Goal: Task Accomplishment & Management: Use online tool/utility

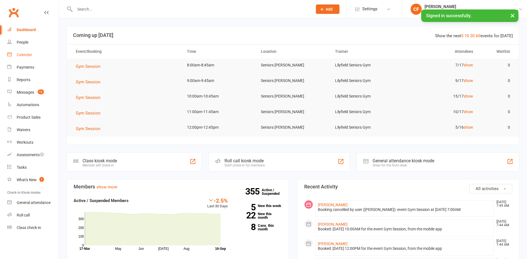
click at [25, 52] on link "Calendar" at bounding box center [32, 55] width 51 height 13
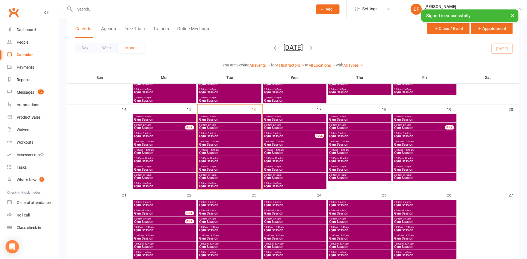
scroll to position [195, 0]
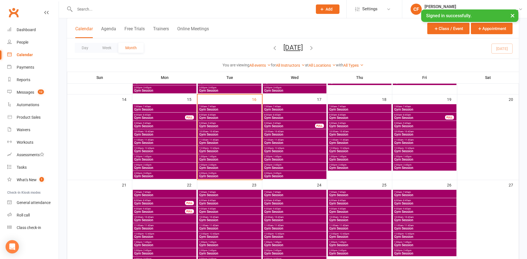
click at [243, 157] on span "1:00pm - 1:45pm" at bounding box center [229, 156] width 61 height 3
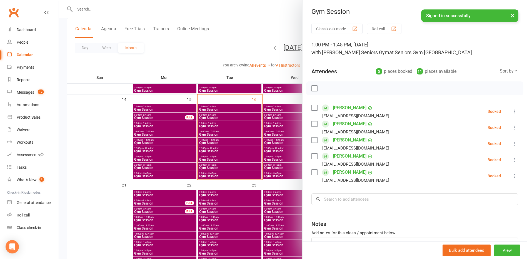
click at [236, 150] on div at bounding box center [293, 129] width 468 height 259
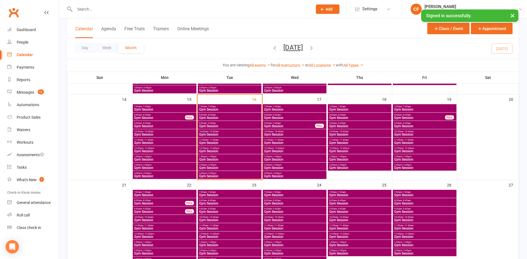
click at [234, 151] on span "Gym Session" at bounding box center [229, 151] width 61 height 3
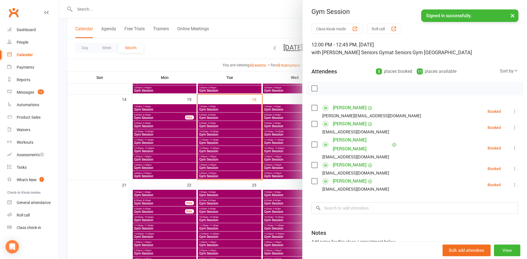
click at [218, 140] on div at bounding box center [293, 129] width 468 height 259
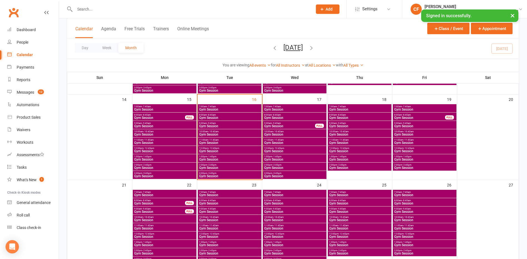
click at [226, 141] on span "11:00am - 11:45am" at bounding box center [229, 140] width 61 height 3
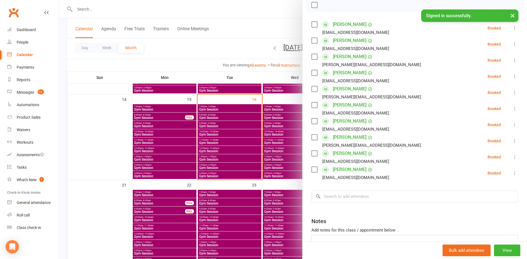
scroll to position [56, 0]
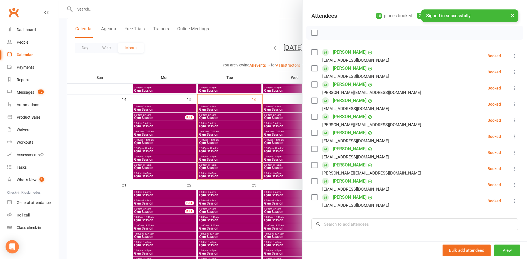
click at [62, 125] on div at bounding box center [293, 129] width 468 height 259
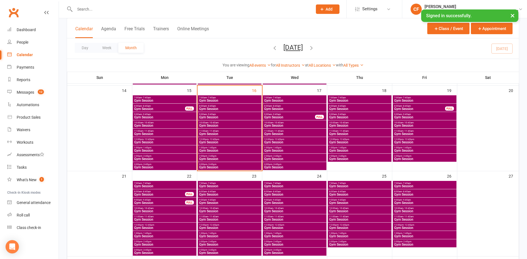
scroll to position [204, 0]
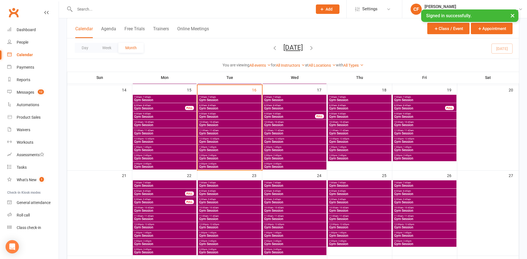
click at [181, 165] on span "3:00pm - 3:45pm" at bounding box center [164, 164] width 61 height 3
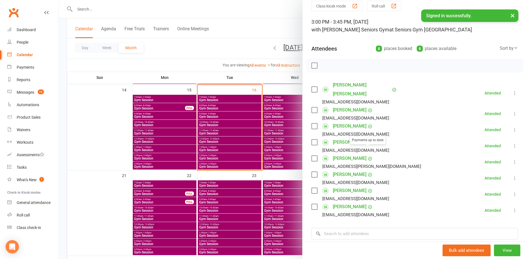
scroll to position [56, 0]
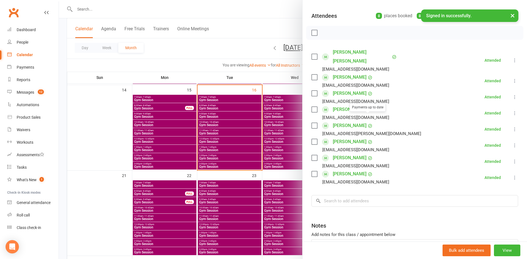
drag, startPoint x: 158, startPoint y: 181, endPoint x: 119, endPoint y: 163, distance: 43.4
click at [159, 180] on div at bounding box center [293, 129] width 468 height 259
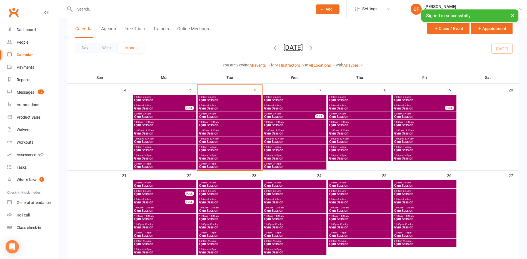
click at [147, 157] on span "Gym Session" at bounding box center [164, 158] width 61 height 3
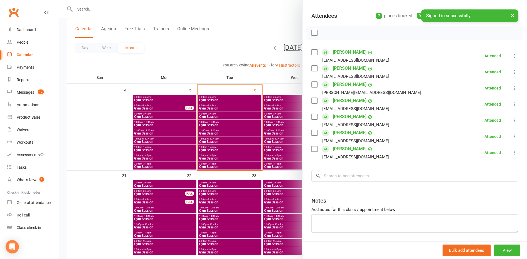
click at [178, 155] on div at bounding box center [293, 129] width 468 height 259
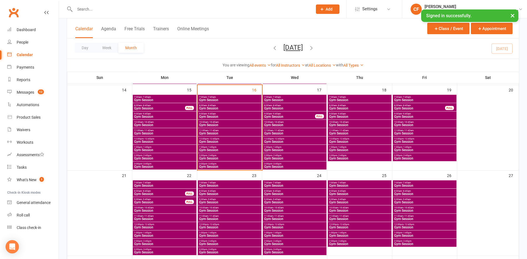
click at [164, 148] on span "Gym Session" at bounding box center [164, 149] width 61 height 3
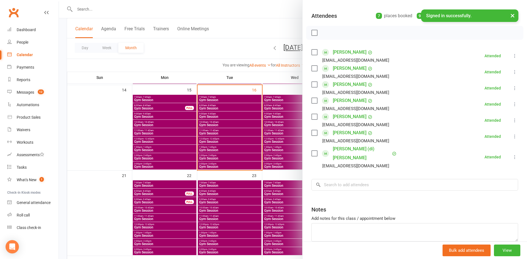
click at [175, 156] on div at bounding box center [293, 129] width 468 height 259
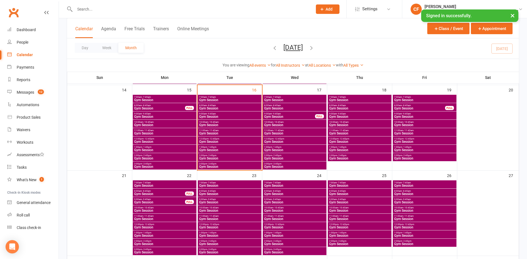
click at [154, 139] on span "12:00pm - 12:45pm" at bounding box center [164, 139] width 61 height 3
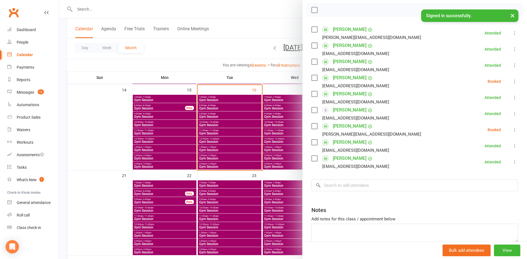
scroll to position [83, 0]
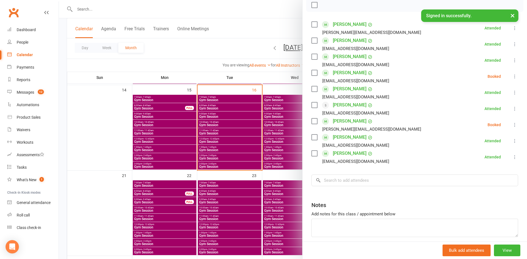
click at [512, 76] on button at bounding box center [515, 76] width 7 height 7
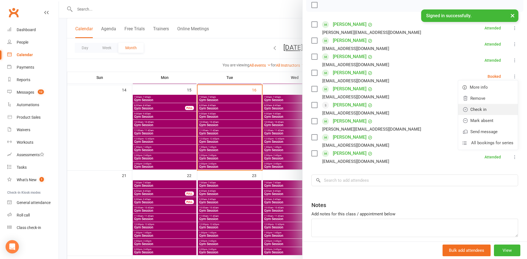
click at [486, 106] on link "Check in" at bounding box center [488, 109] width 60 height 11
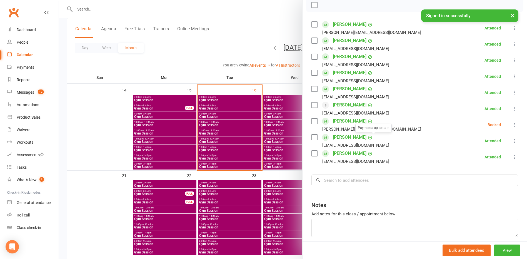
click at [347, 121] on link "[PERSON_NAME]" at bounding box center [350, 121] width 34 height 9
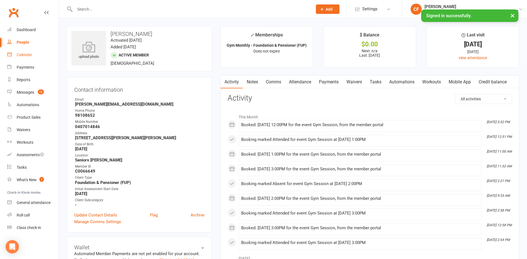
click at [29, 56] on div "Calendar" at bounding box center [25, 55] width 16 height 4
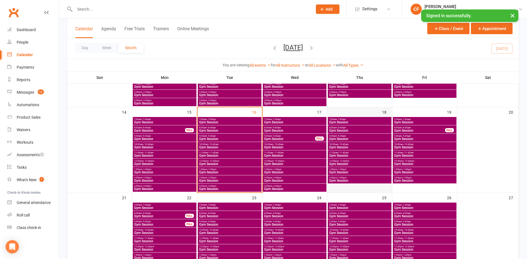
scroll to position [195, 0]
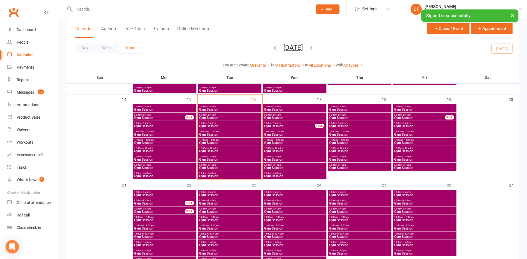
click at [215, 115] on span "- 8:45am" at bounding box center [211, 115] width 9 height 3
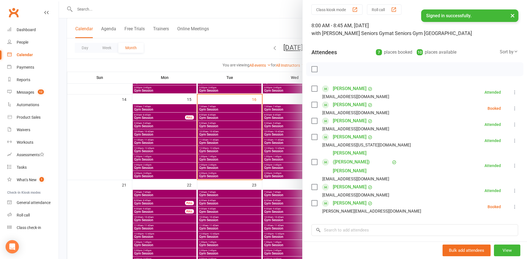
scroll to position [28, 0]
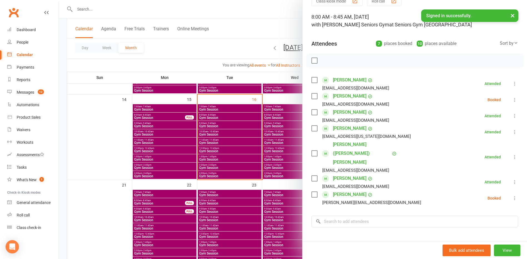
click at [512, 101] on icon at bounding box center [515, 100] width 6 height 6
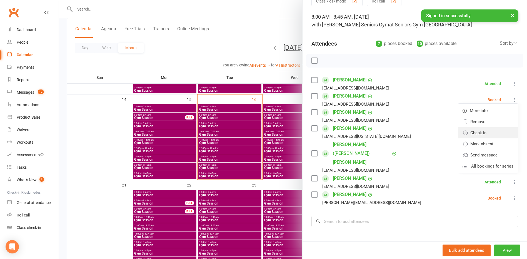
click at [483, 131] on link "Check in" at bounding box center [488, 132] width 60 height 11
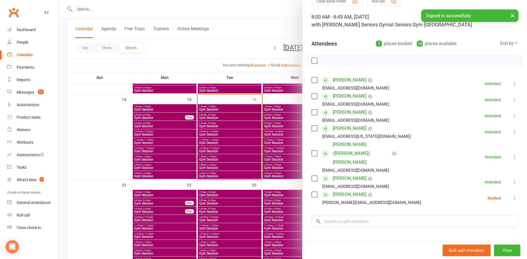
click at [238, 113] on div at bounding box center [293, 129] width 468 height 259
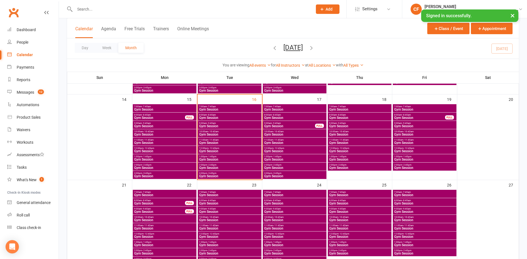
click at [228, 133] on span "Gym Session" at bounding box center [229, 134] width 61 height 3
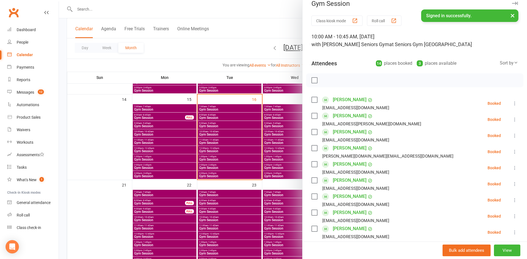
scroll to position [0, 0]
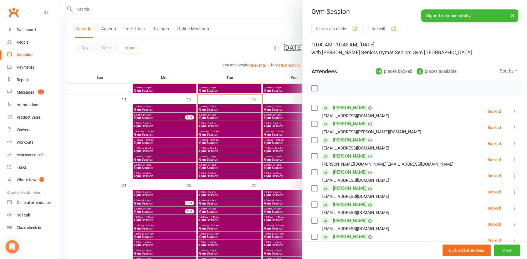
click at [84, 62] on div at bounding box center [293, 129] width 468 height 259
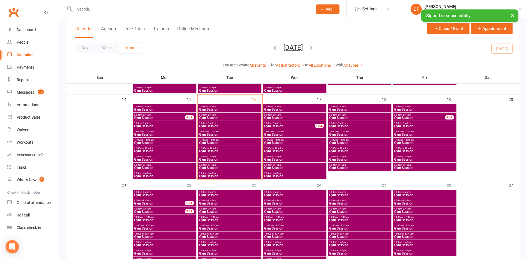
click at [220, 131] on span "10:00am - 10:45am" at bounding box center [229, 131] width 61 height 3
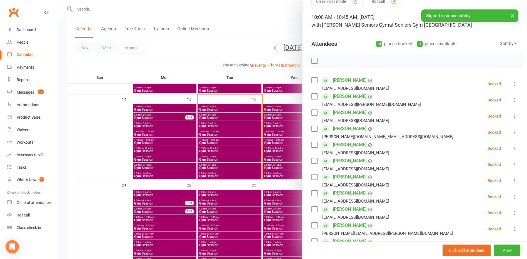
scroll to position [28, 0]
click at [105, 161] on div at bounding box center [293, 129] width 468 height 259
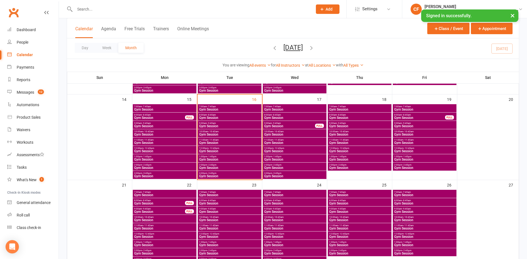
click at [211, 106] on span "- 7:45am" at bounding box center [211, 106] width 9 height 3
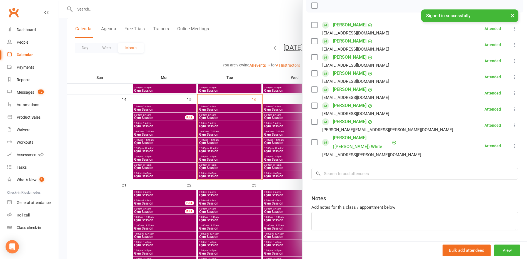
scroll to position [91, 0]
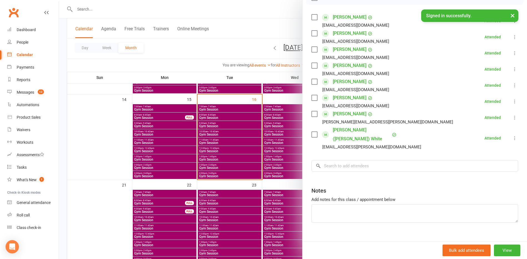
click at [226, 108] on div at bounding box center [293, 129] width 468 height 259
